Goal: Use online tool/utility: Utilize a website feature to perform a specific function

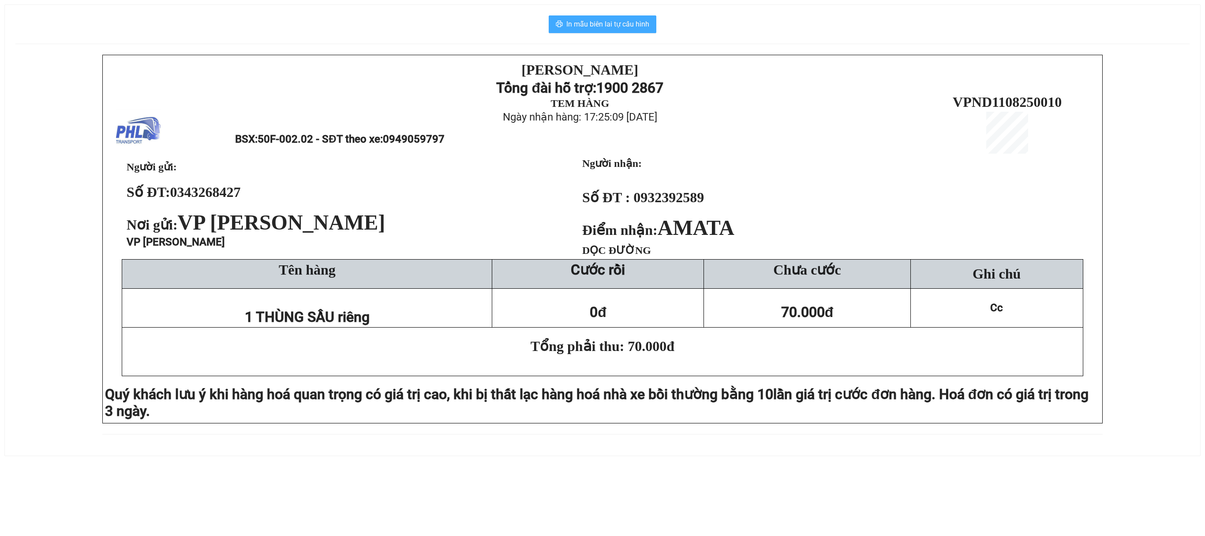
click at [617, 22] on span "In mẫu biên lai tự cấu hình" at bounding box center [607, 24] width 83 height 11
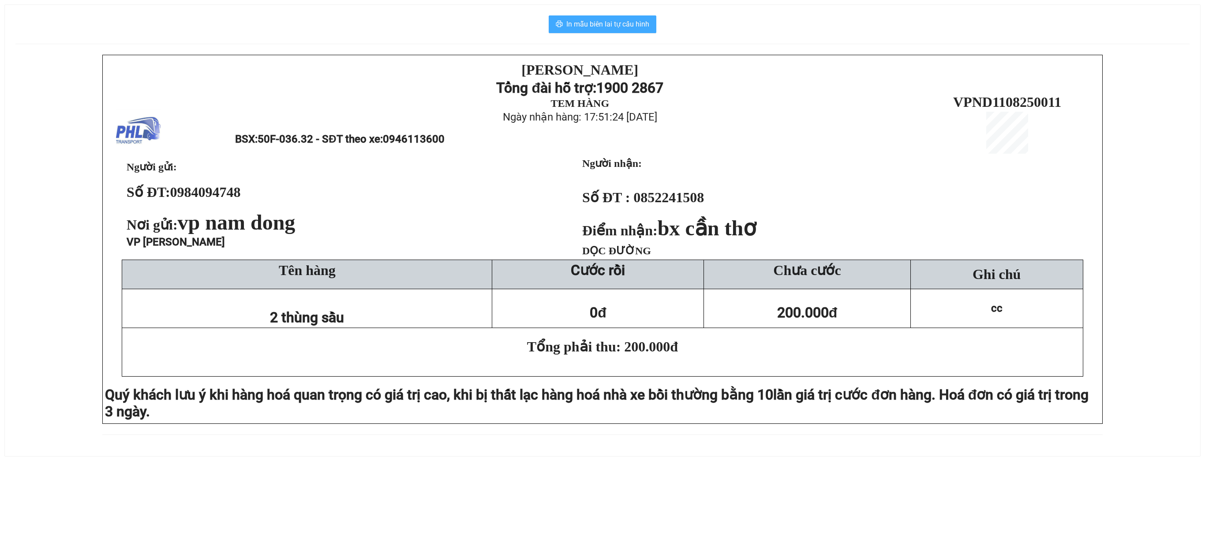
click at [596, 19] on span "In mẫu biên lai tự cấu hình" at bounding box center [607, 24] width 83 height 11
